Goal: Task Accomplishment & Management: Manage account settings

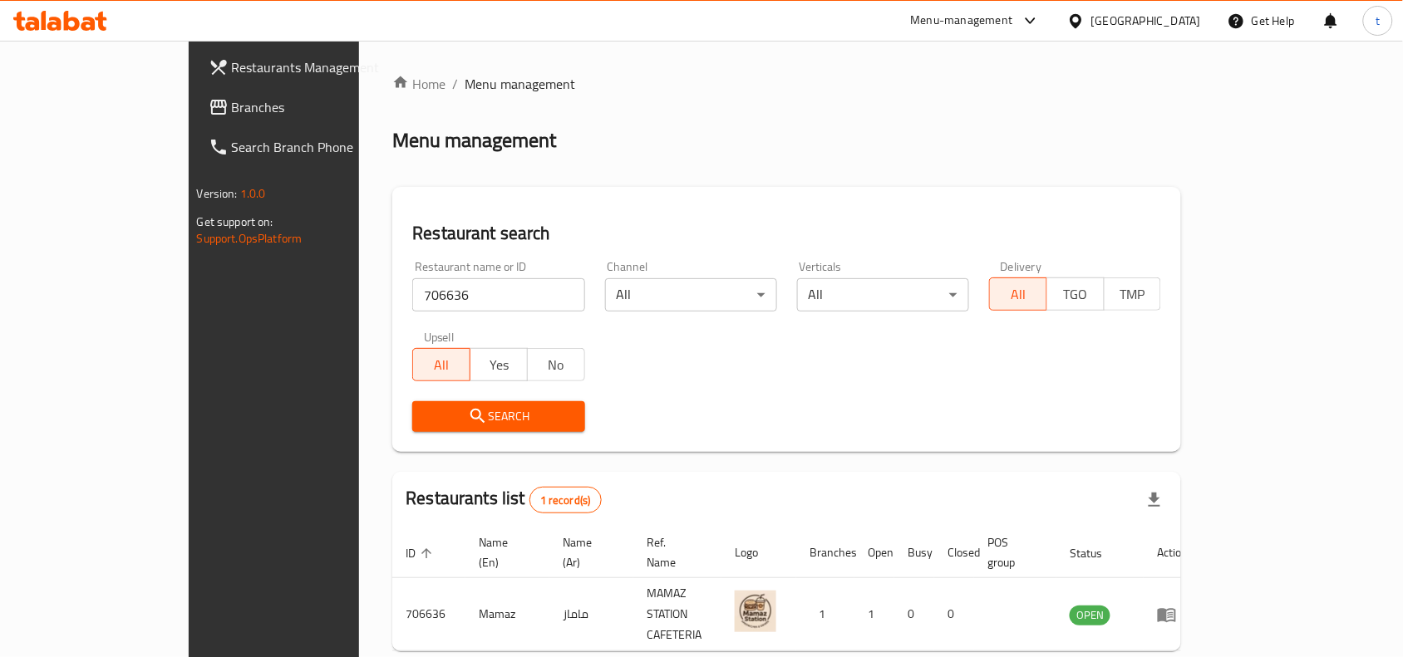
click at [232, 71] on span "Restaurants Management" at bounding box center [321, 67] width 178 height 20
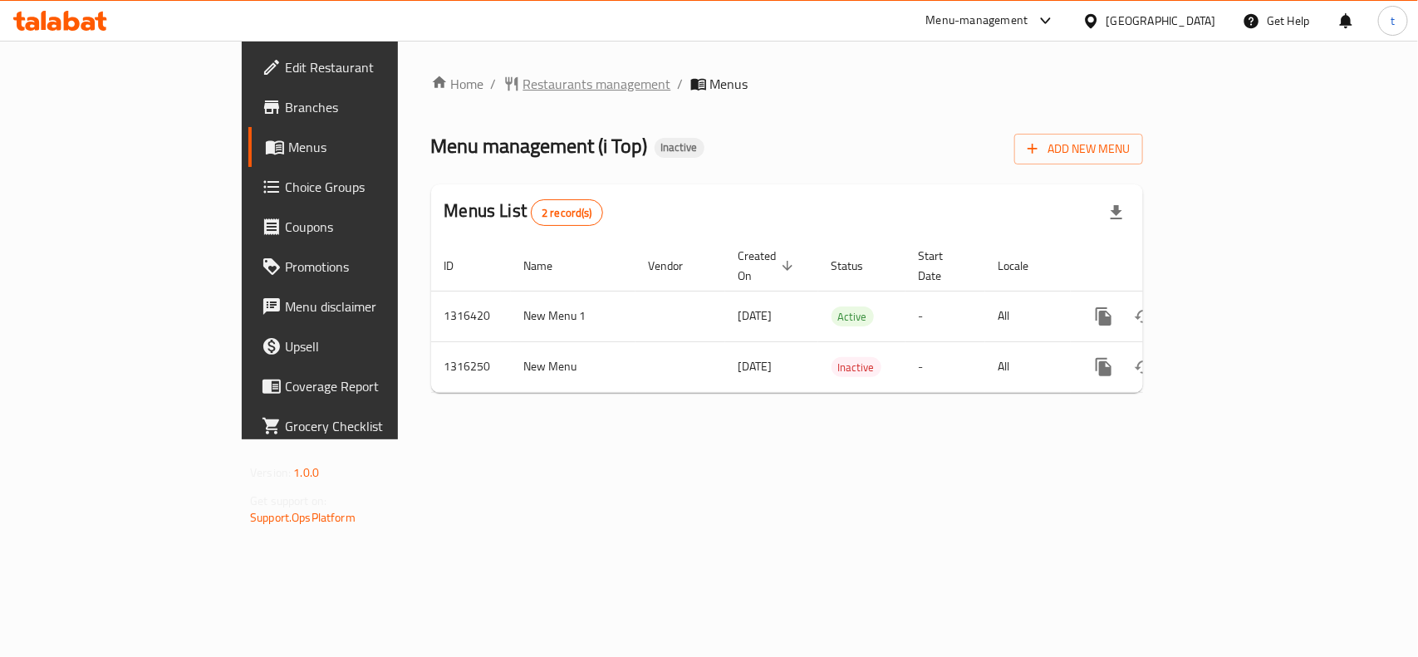
click at [523, 81] on span "Restaurants management" at bounding box center [597, 84] width 148 height 20
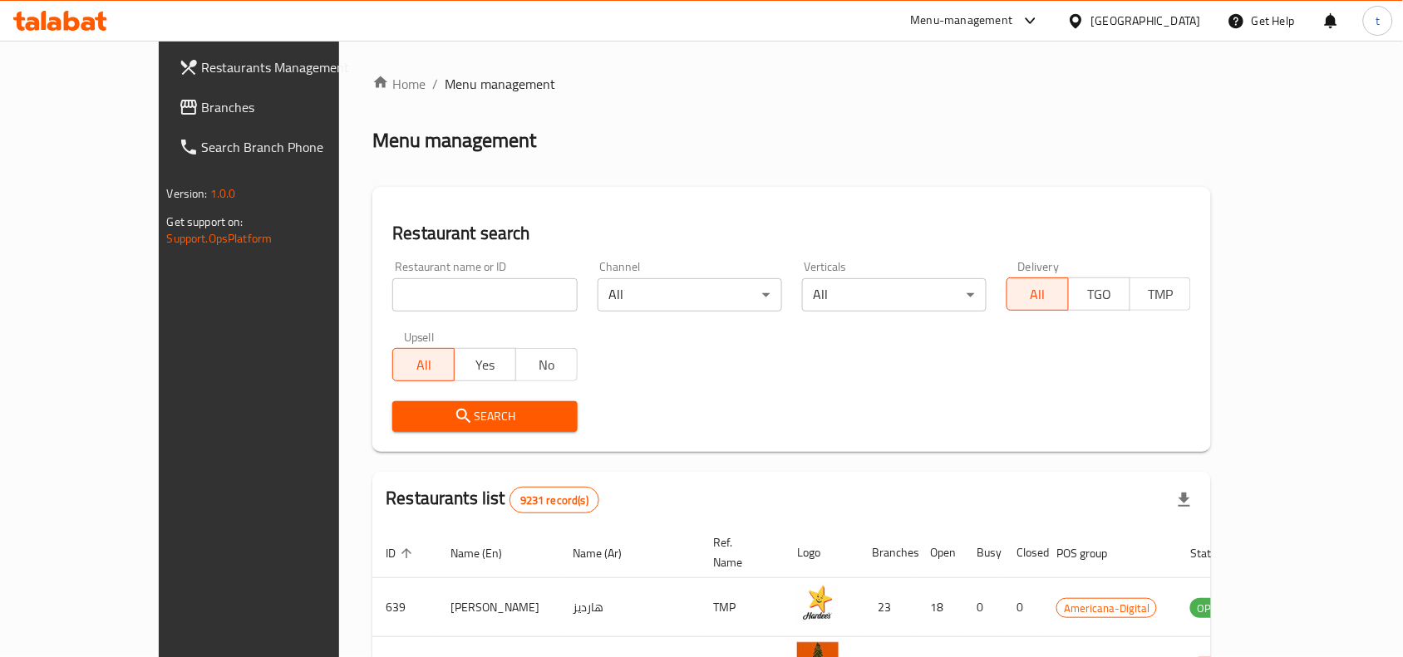
click at [392, 300] on input "search" at bounding box center [484, 294] width 184 height 33
paste input "706615"
type input "706615"
click at [422, 420] on span "Search" at bounding box center [484, 416] width 158 height 21
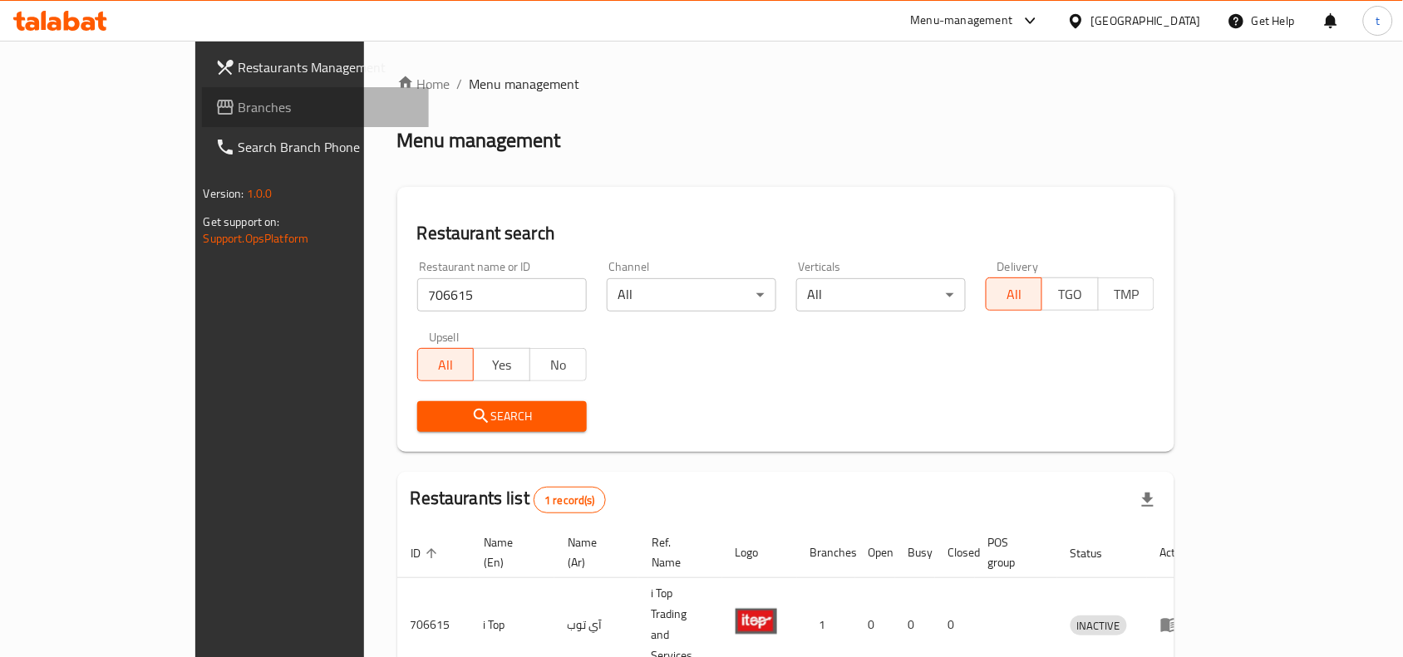
click at [238, 106] on span "Branches" at bounding box center [327, 107] width 178 height 20
